Goal: Task Accomplishment & Management: Use online tool/utility

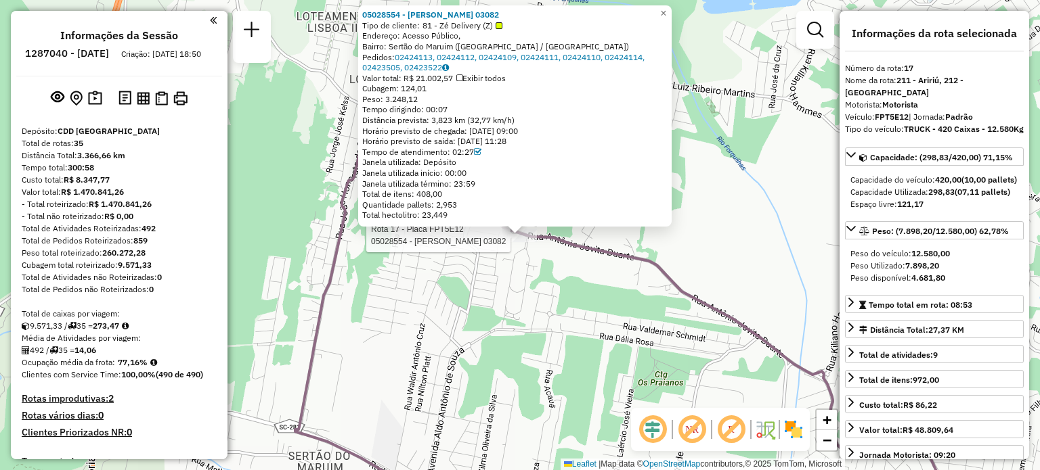
select select "**********"
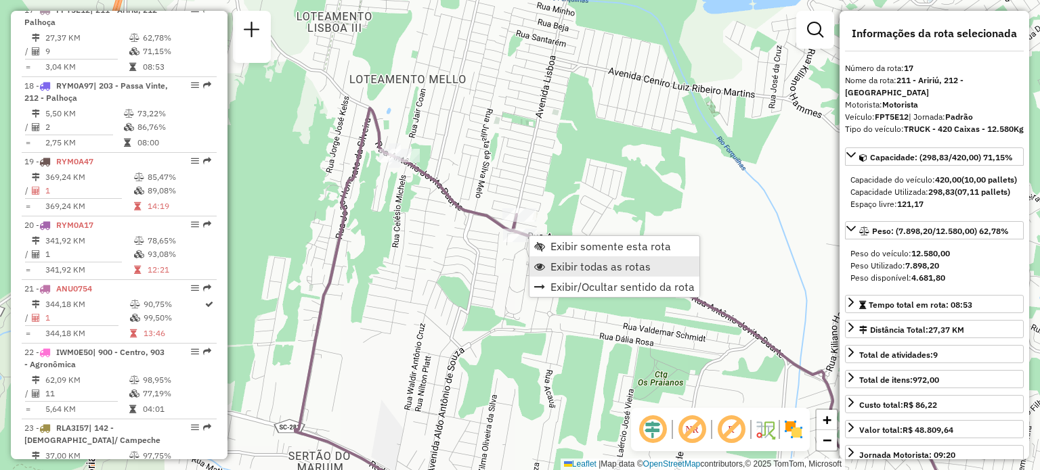
click at [569, 264] on span "Exibir todas as rotas" at bounding box center [600, 266] width 100 height 11
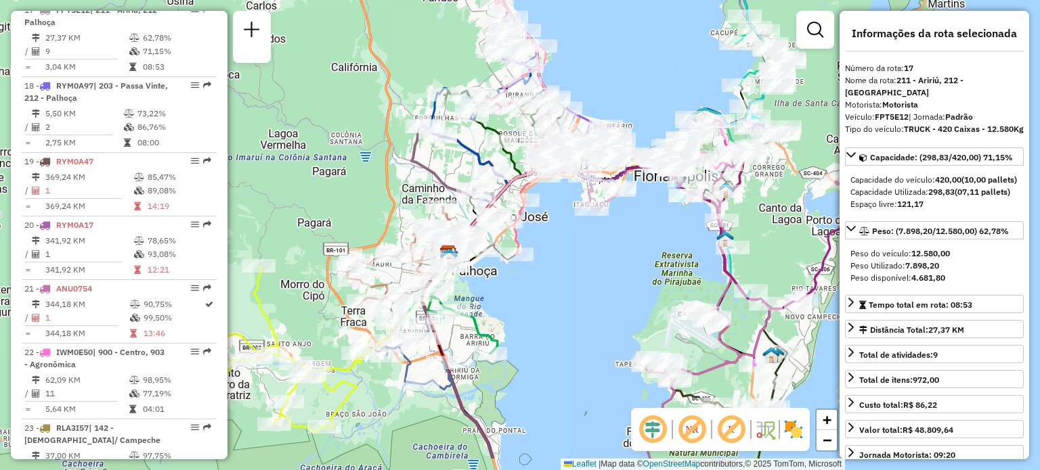
drag, startPoint x: 536, startPoint y: 230, endPoint x: 505, endPoint y: 267, distance: 48.5
click at [537, 235] on div "Janela de atendimento Grade de atendimento Capacidade Transportadoras Veículos …" at bounding box center [520, 235] width 1040 height 470
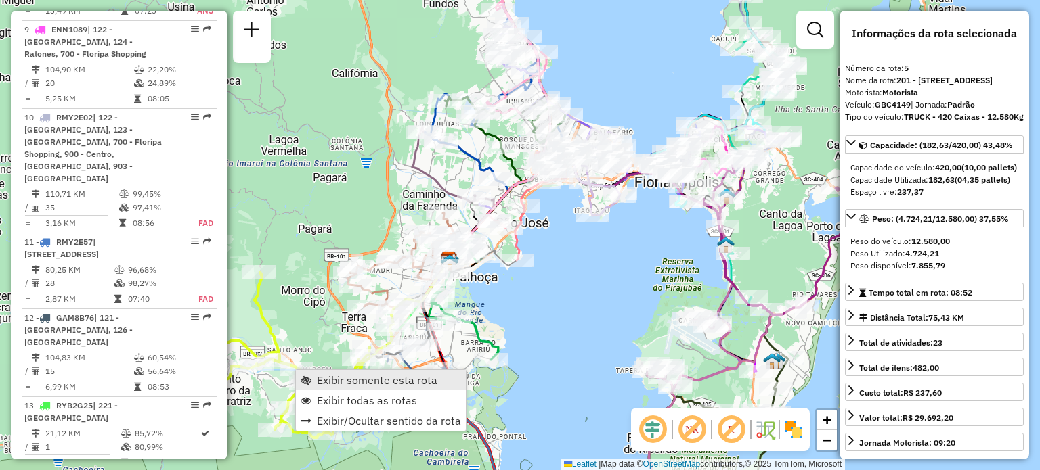
scroll to position [845, 0]
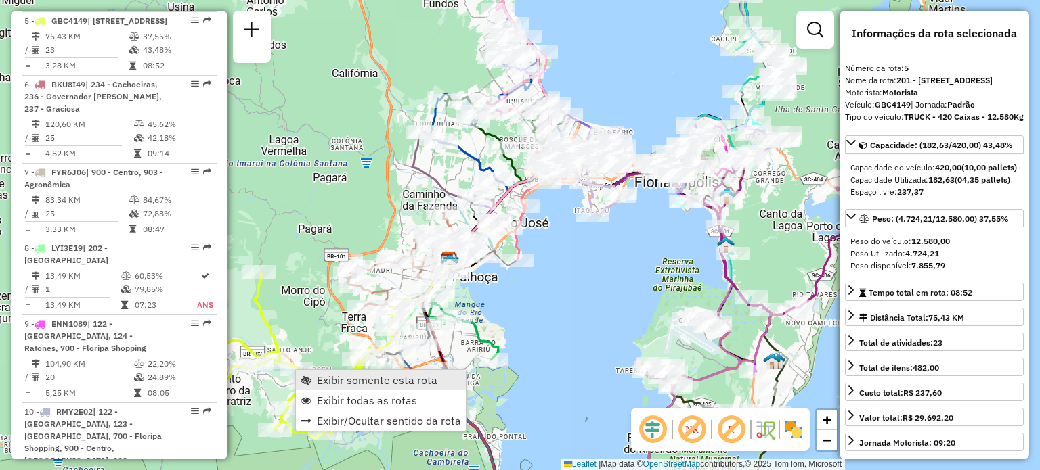
click at [330, 378] on span "Exibir somente esta rota" at bounding box center [377, 380] width 120 height 11
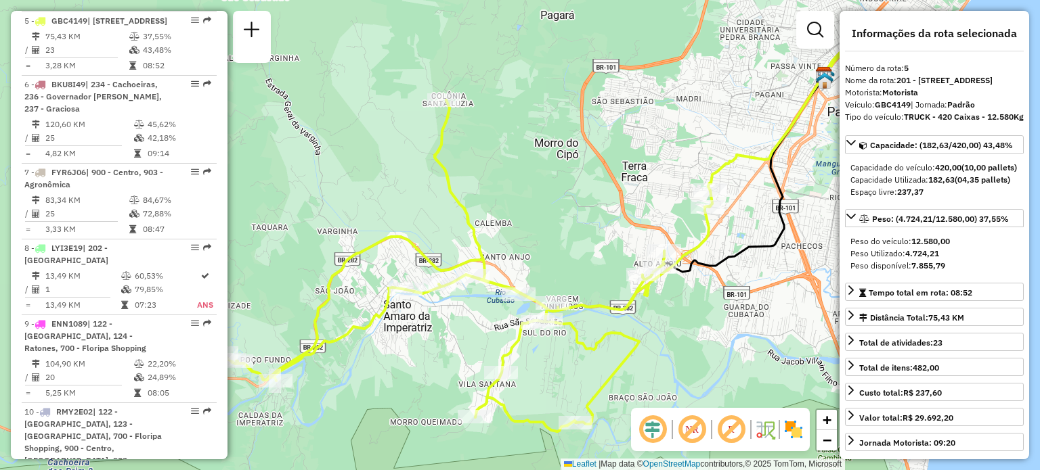
drag, startPoint x: 455, startPoint y: 204, endPoint x: 558, endPoint y: 167, distance: 110.0
click at [555, 170] on icon at bounding box center [448, 266] width 527 height 332
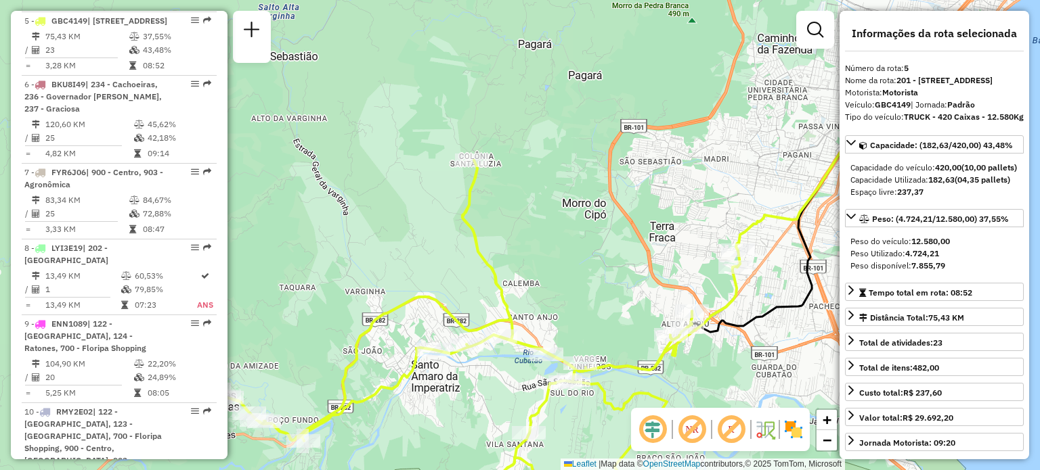
drag, startPoint x: 554, startPoint y: 190, endPoint x: 474, endPoint y: 289, distance: 127.5
click at [479, 288] on div "Janela de atendimento Grade de atendimento Capacidade Transportadoras Veículos …" at bounding box center [520, 235] width 1040 height 470
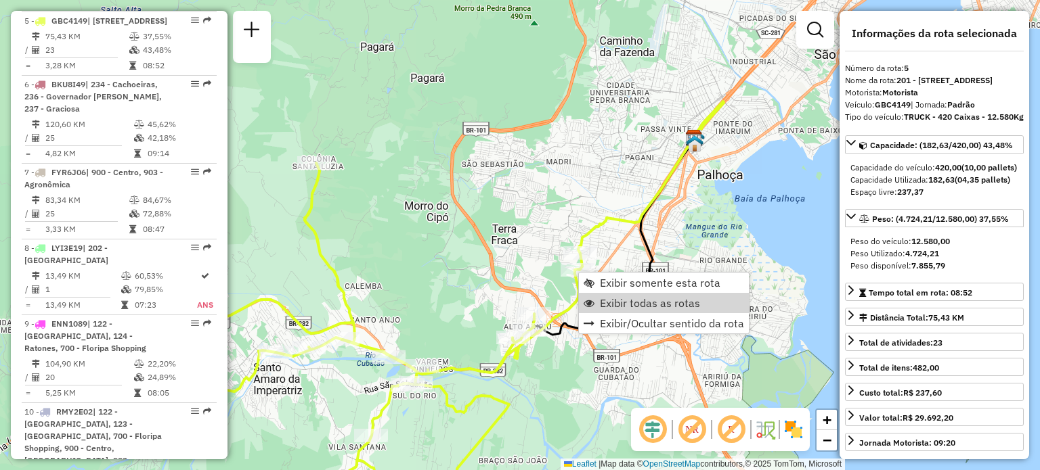
click at [615, 303] on span "Exibir todas as rotas" at bounding box center [650, 303] width 100 height 11
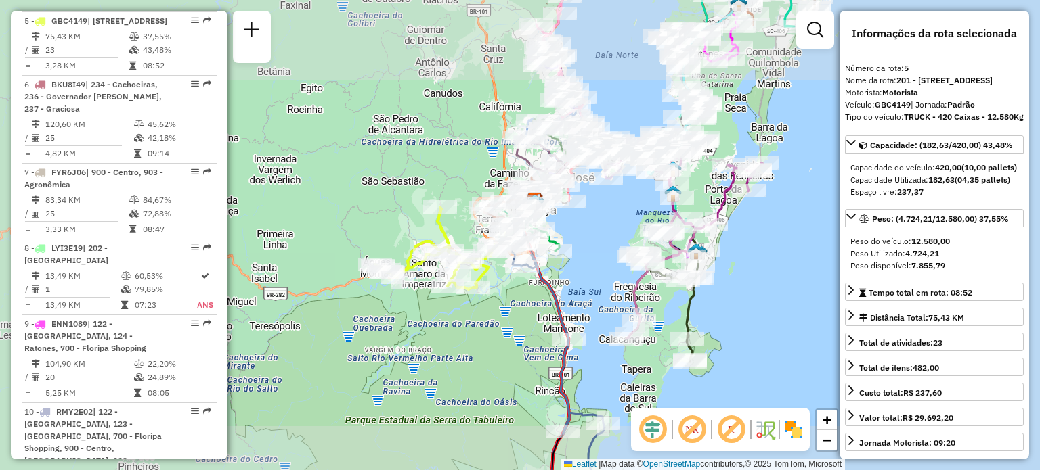
drag, startPoint x: 609, startPoint y: 235, endPoint x: 573, endPoint y: 364, distance: 134.2
click at [576, 366] on div "Janela de atendimento Grade de atendimento Capacidade Transportadoras Veículos …" at bounding box center [520, 235] width 1040 height 470
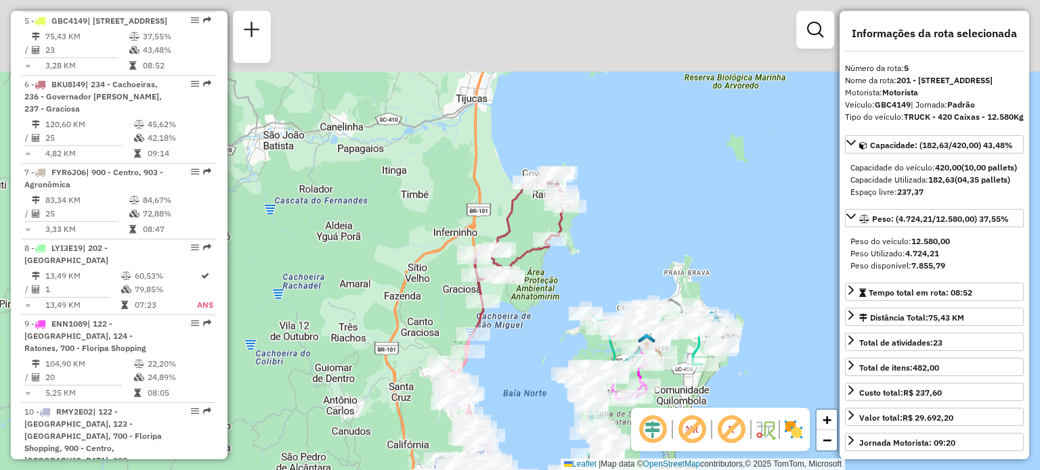
drag, startPoint x: 600, startPoint y: 99, endPoint x: 541, endPoint y: 299, distance: 208.2
click at [541, 299] on div "Janela de atendimento Grade de atendimento Capacidade Transportadoras Veículos …" at bounding box center [520, 235] width 1040 height 470
click at [544, 286] on div "Janela de atendimento Grade de atendimento Capacidade Transportadoras Veículos …" at bounding box center [520, 235] width 1040 height 470
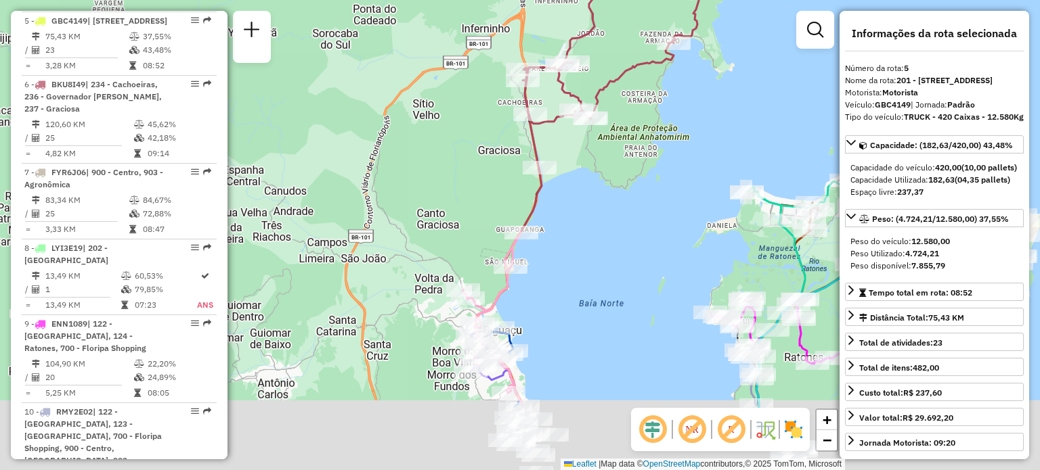
drag, startPoint x: 460, startPoint y: 233, endPoint x: 443, endPoint y: 80, distance: 153.9
click at [443, 80] on div "Janela de atendimento Grade de atendimento Capacidade Transportadoras Veículos …" at bounding box center [520, 235] width 1040 height 470
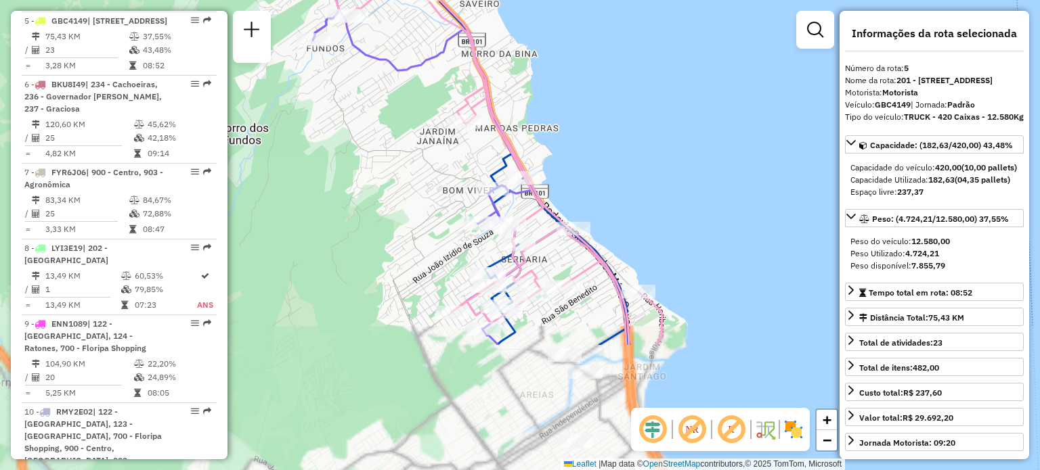
drag, startPoint x: 546, startPoint y: 263, endPoint x: 542, endPoint y: 91, distance: 171.3
click at [544, 89] on div "Janela de atendimento Grade de atendimento Capacidade Transportadoras Veículos …" at bounding box center [520, 235] width 1040 height 470
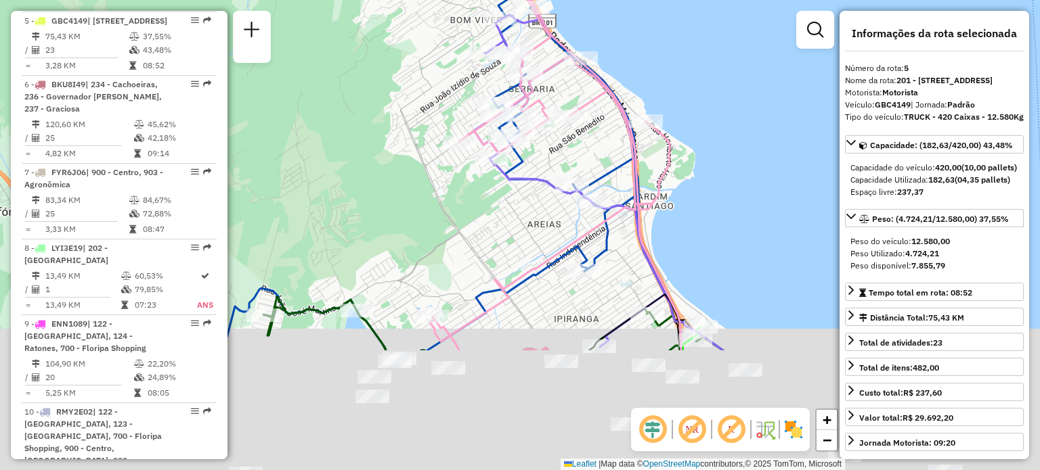
drag, startPoint x: 523, startPoint y: 314, endPoint x: 527, endPoint y: 254, distance: 59.7
click at [527, 59] on div "Rota 35 - Placa FWL1I62 05003101 - VP [PERSON_NAME] Rota 11 - Placa RMY2E57 050…" at bounding box center [520, 235] width 1040 height 470
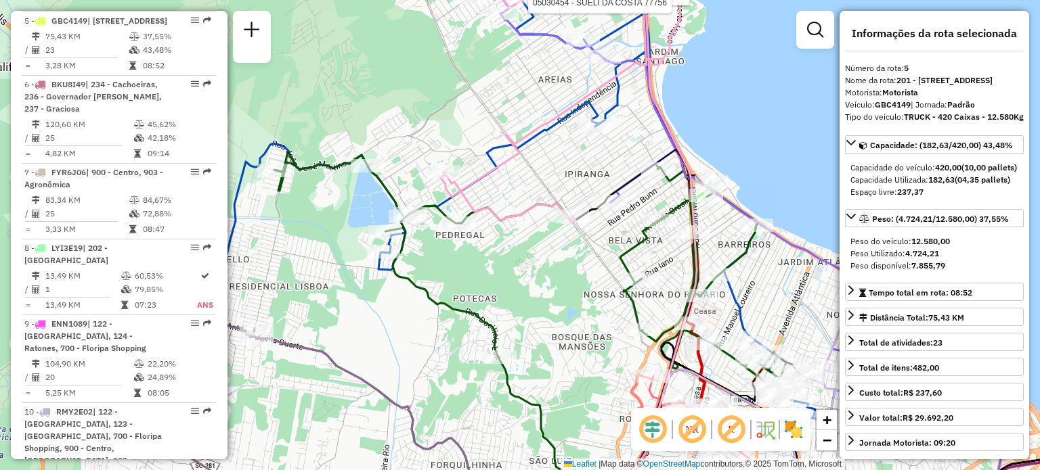
drag, startPoint x: 428, startPoint y: 296, endPoint x: 463, endPoint y: 261, distance: 49.8
click at [463, 263] on div "Rota 11 - Placa RMY2E57 05023861 - MINIMERCADO COMPRE F Rota 35 - Placa FWL1I62…" at bounding box center [520, 235] width 1040 height 470
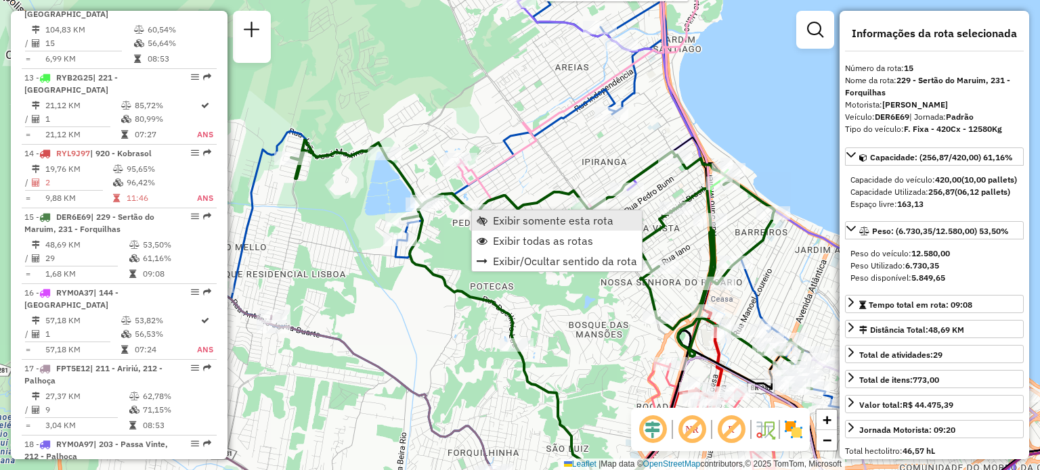
scroll to position [1675, 0]
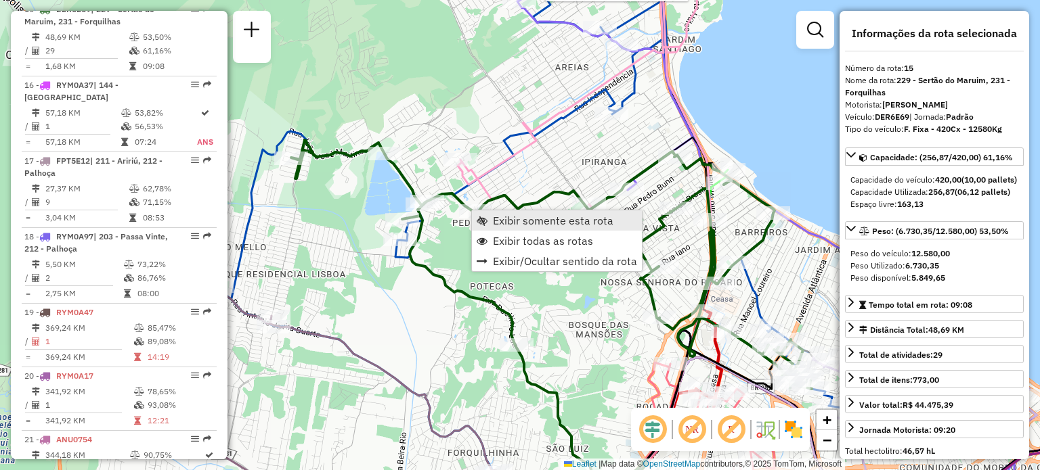
click at [495, 219] on span "Exibir somente esta rota" at bounding box center [553, 220] width 120 height 11
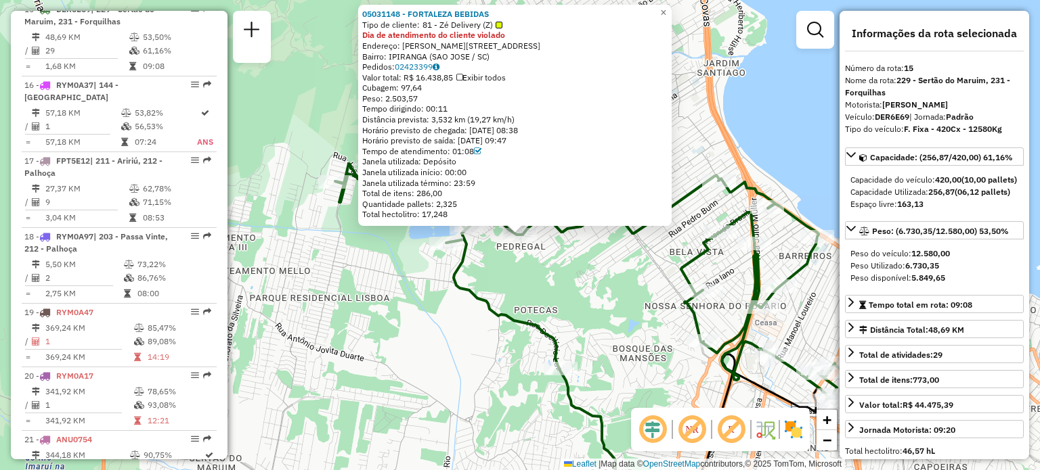
click at [450, 330] on div "05031148 - FORTALEZA BEBIDAS Tipo de cliente: 81 - Zé Delivery (Z) Dia de atend…" at bounding box center [520, 235] width 1040 height 470
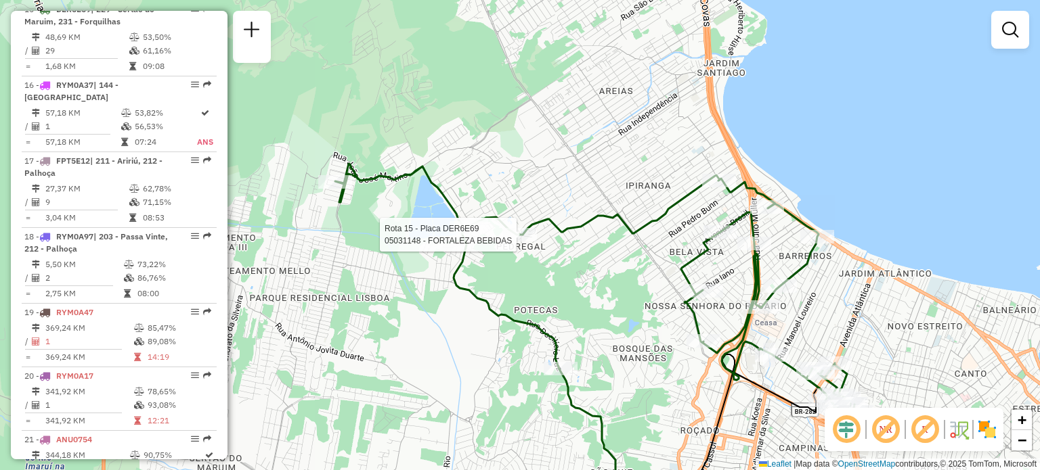
select select "**********"
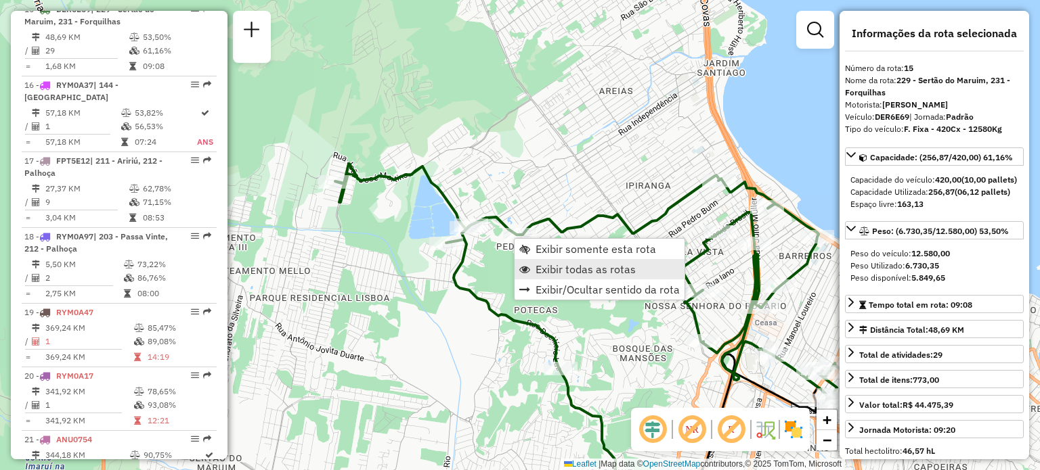
click at [558, 266] on span "Exibir todas as rotas" at bounding box center [585, 269] width 100 height 11
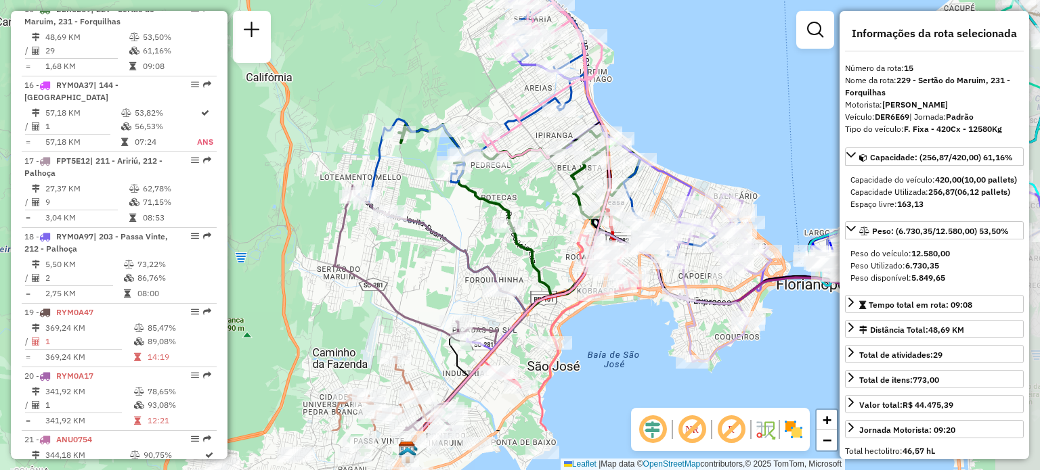
drag, startPoint x: 559, startPoint y: 224, endPoint x: 529, endPoint y: 177, distance: 56.0
click at [543, 174] on div "Janela de atendimento Grade de atendimento Capacidade Transportadoras Veículos …" at bounding box center [520, 235] width 1040 height 470
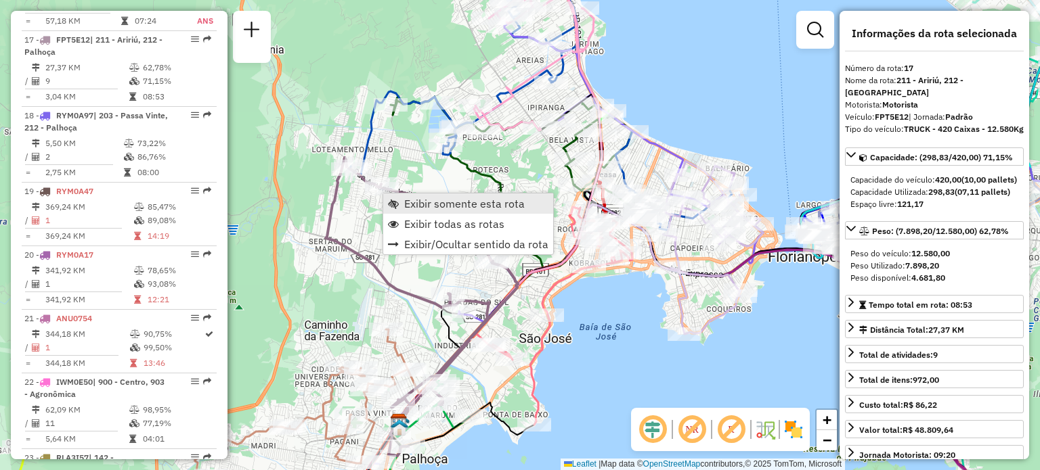
scroll to position [1826, 0]
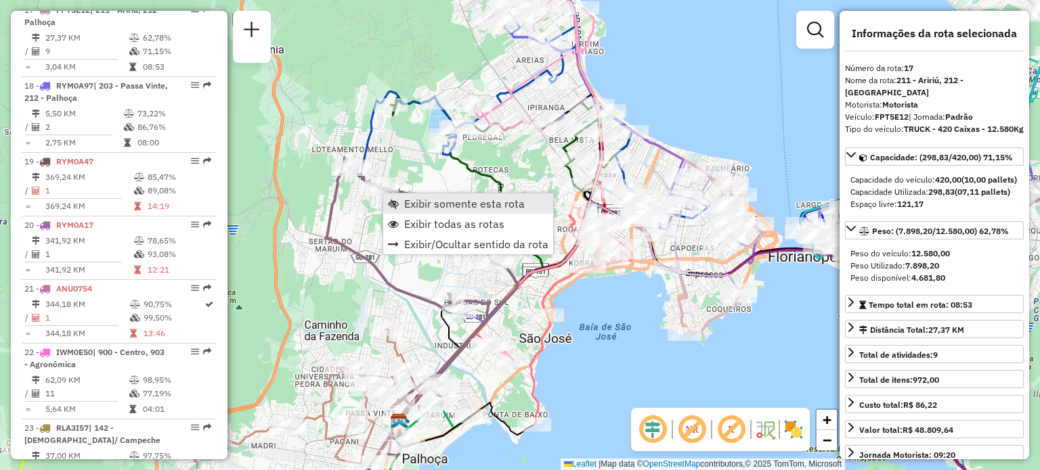
click at [409, 208] on span "Exibir somente esta rota" at bounding box center [464, 203] width 120 height 11
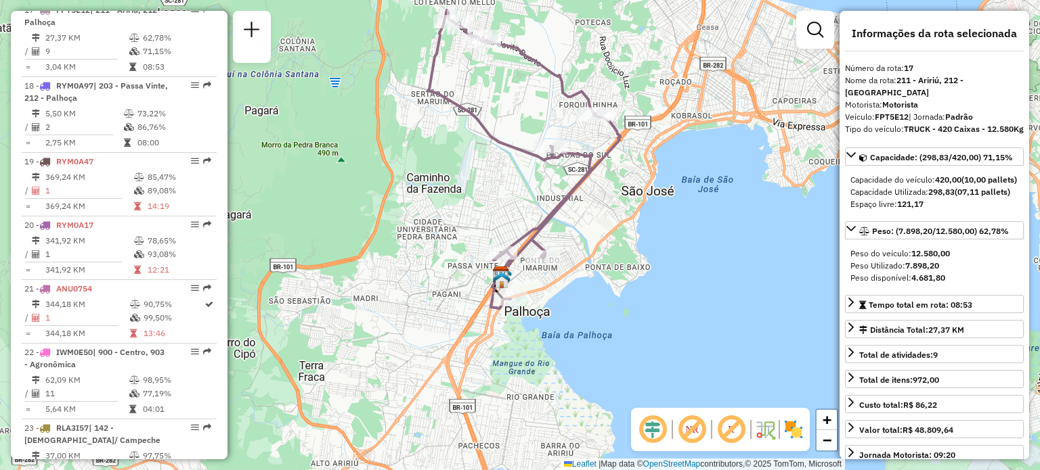
drag, startPoint x: 569, startPoint y: 262, endPoint x: 569, endPoint y: 244, distance: 18.3
click at [569, 244] on div "Janela de atendimento Grade de atendimento Capacidade Transportadoras Veículos …" at bounding box center [520, 235] width 1040 height 470
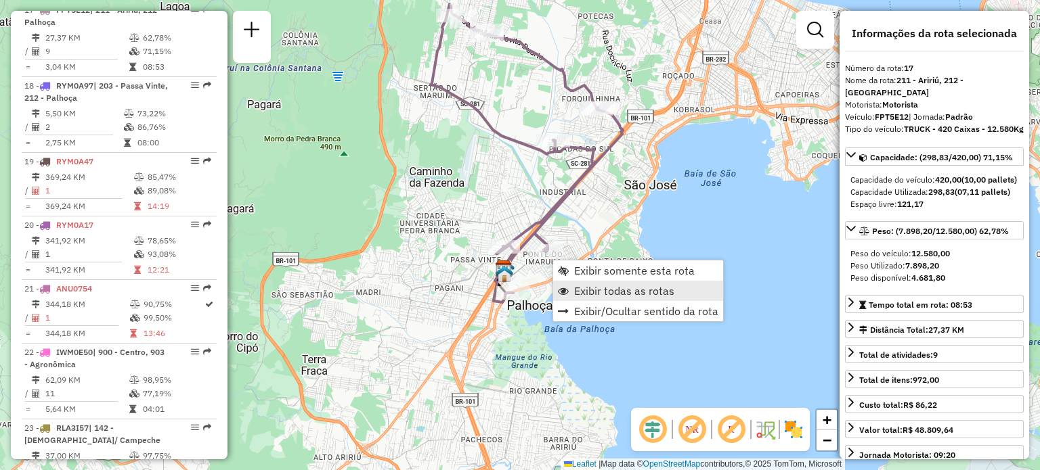
click at [589, 291] on span "Exibir todas as rotas" at bounding box center [624, 291] width 100 height 11
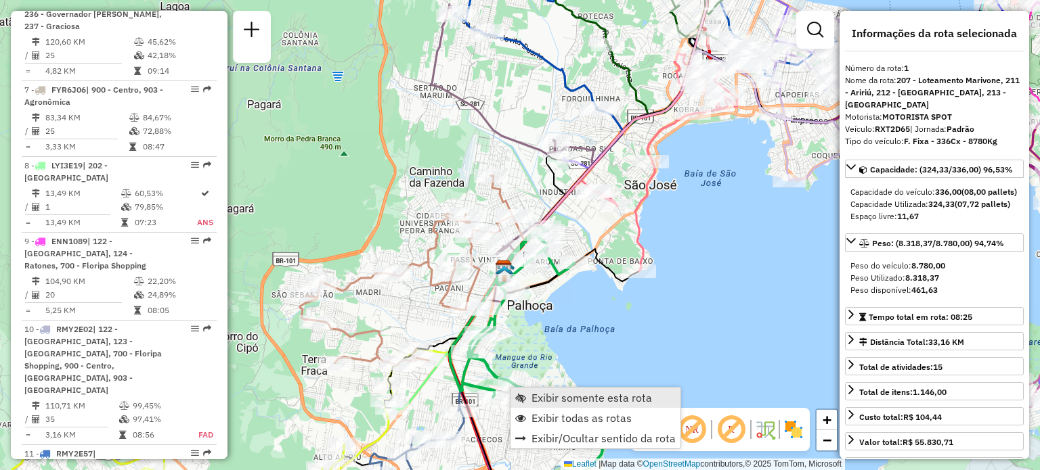
scroll to position [543, 0]
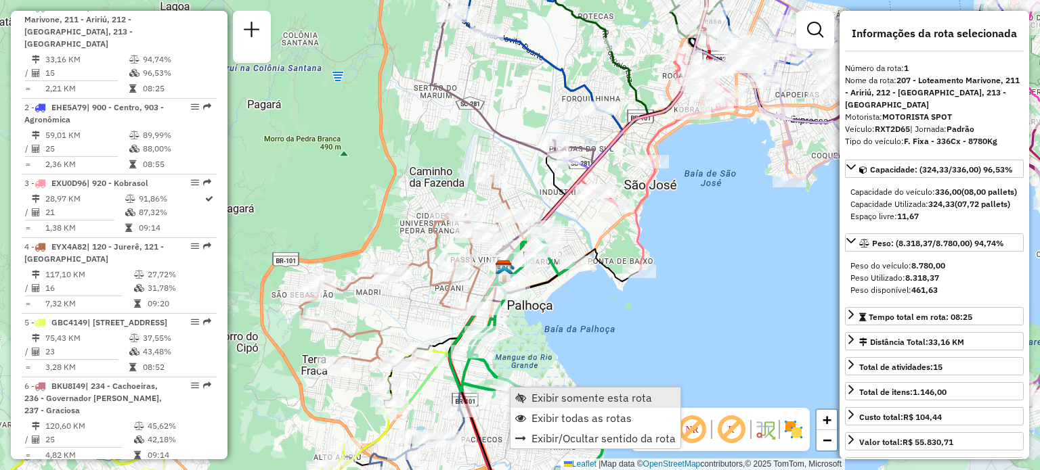
click at [517, 397] on span "Exibir somente esta rota" at bounding box center [520, 398] width 11 height 11
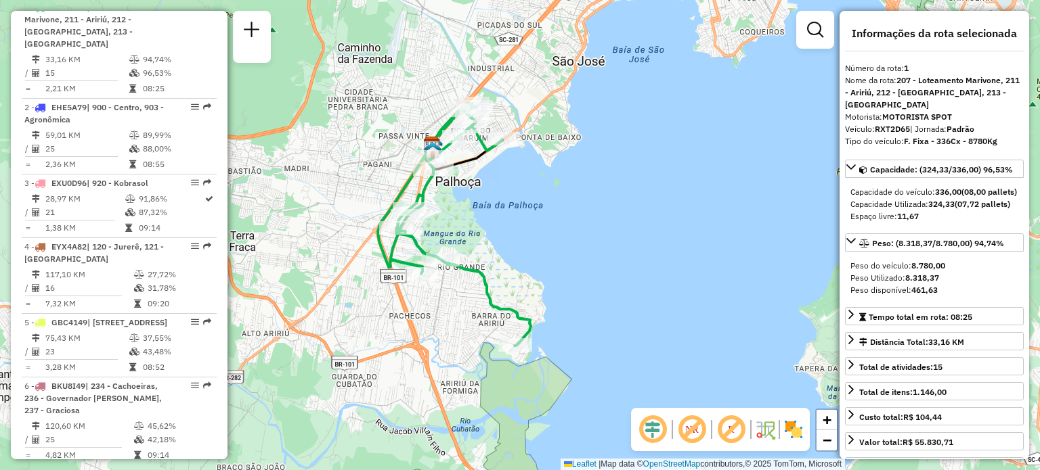
drag, startPoint x: 640, startPoint y: 216, endPoint x: 587, endPoint y: 183, distance: 62.3
click at [587, 183] on div "Janela de atendimento Grade de atendimento Capacidade Transportadoras Veículos …" at bounding box center [520, 235] width 1040 height 470
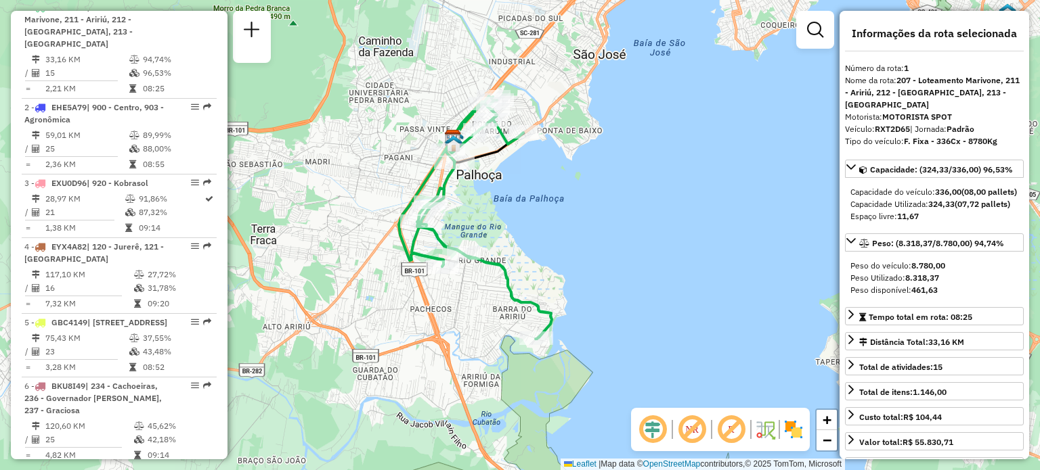
drag, startPoint x: 338, startPoint y: 246, endPoint x: 414, endPoint y: 252, distance: 76.1
click at [414, 252] on div "Janela de atendimento Grade de atendimento Capacidade Transportadoras Veículos …" at bounding box center [520, 235] width 1040 height 470
